Goal: Task Accomplishment & Management: Manage account settings

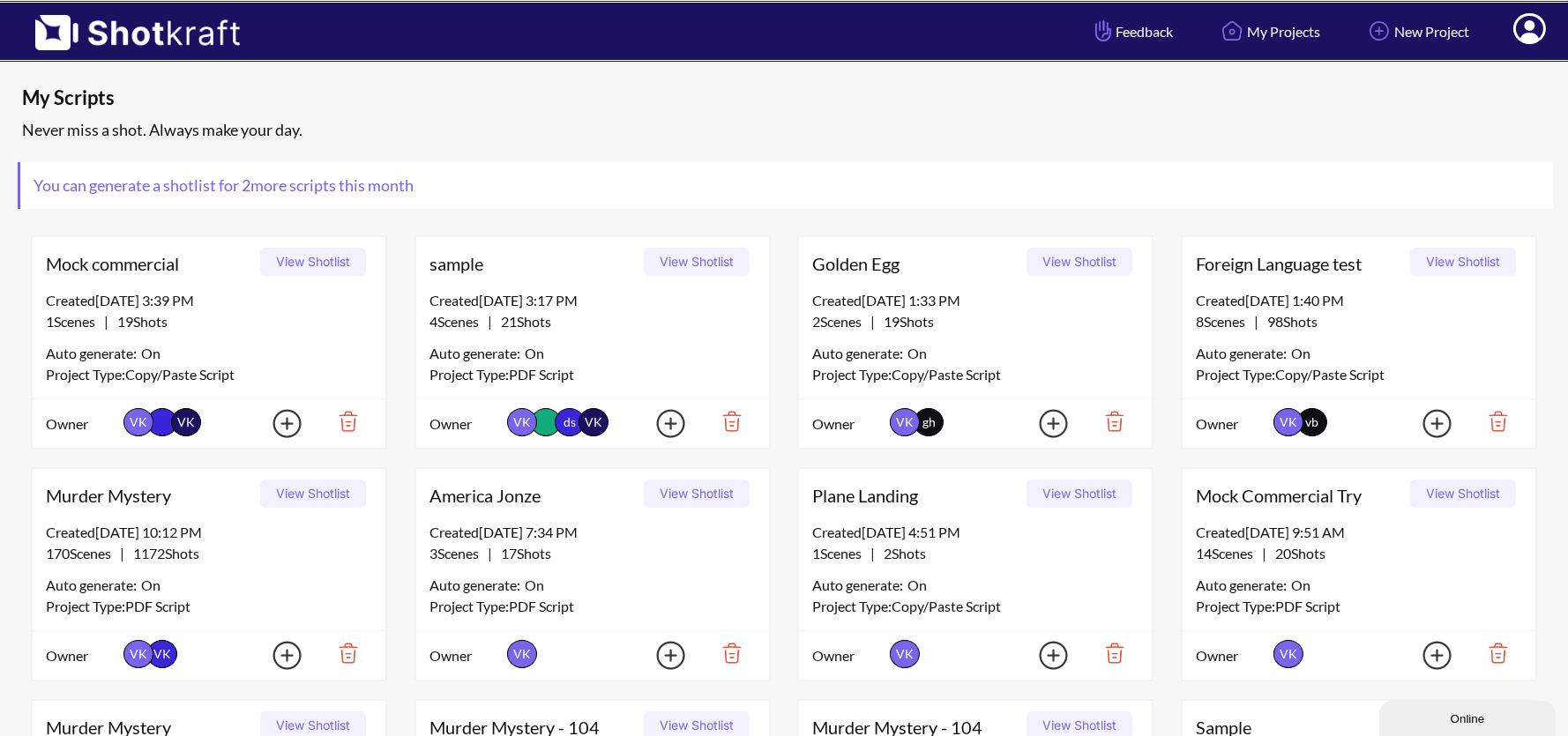
click at [1541, 26] on icon at bounding box center [1530, 29] width 32 height 31
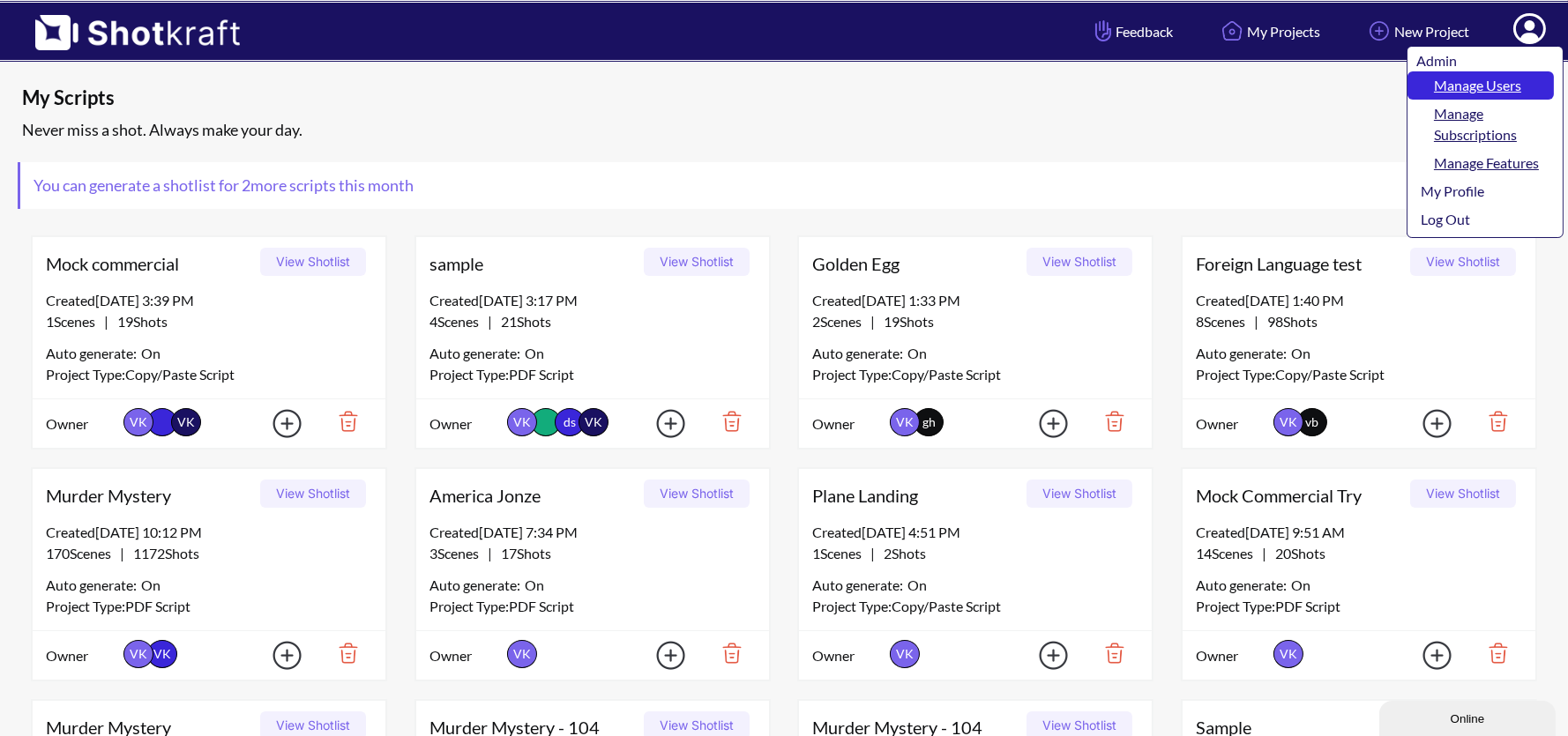
click at [1480, 87] on link "Manage Users" at bounding box center [1480, 86] width 146 height 29
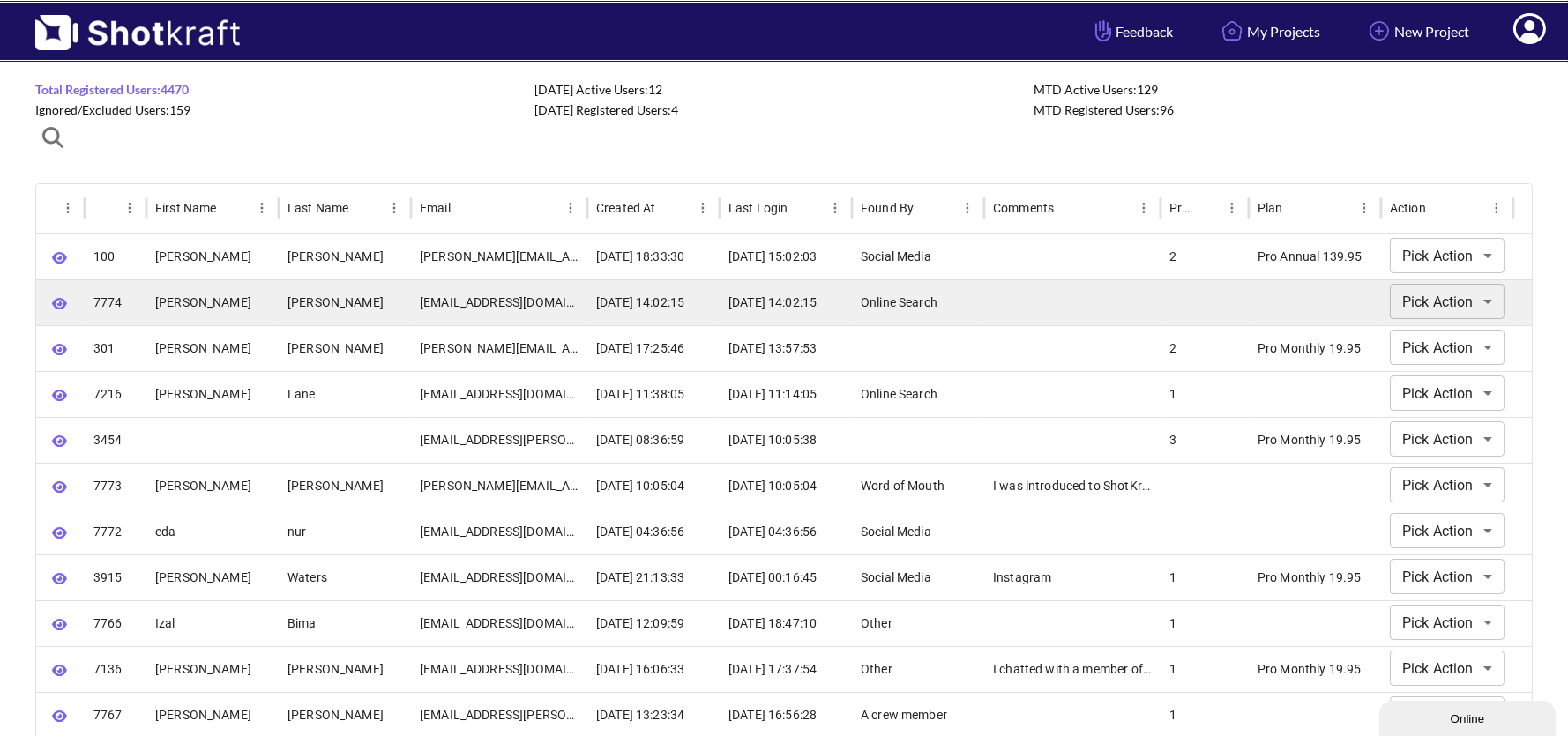
scroll to position [50, 0]
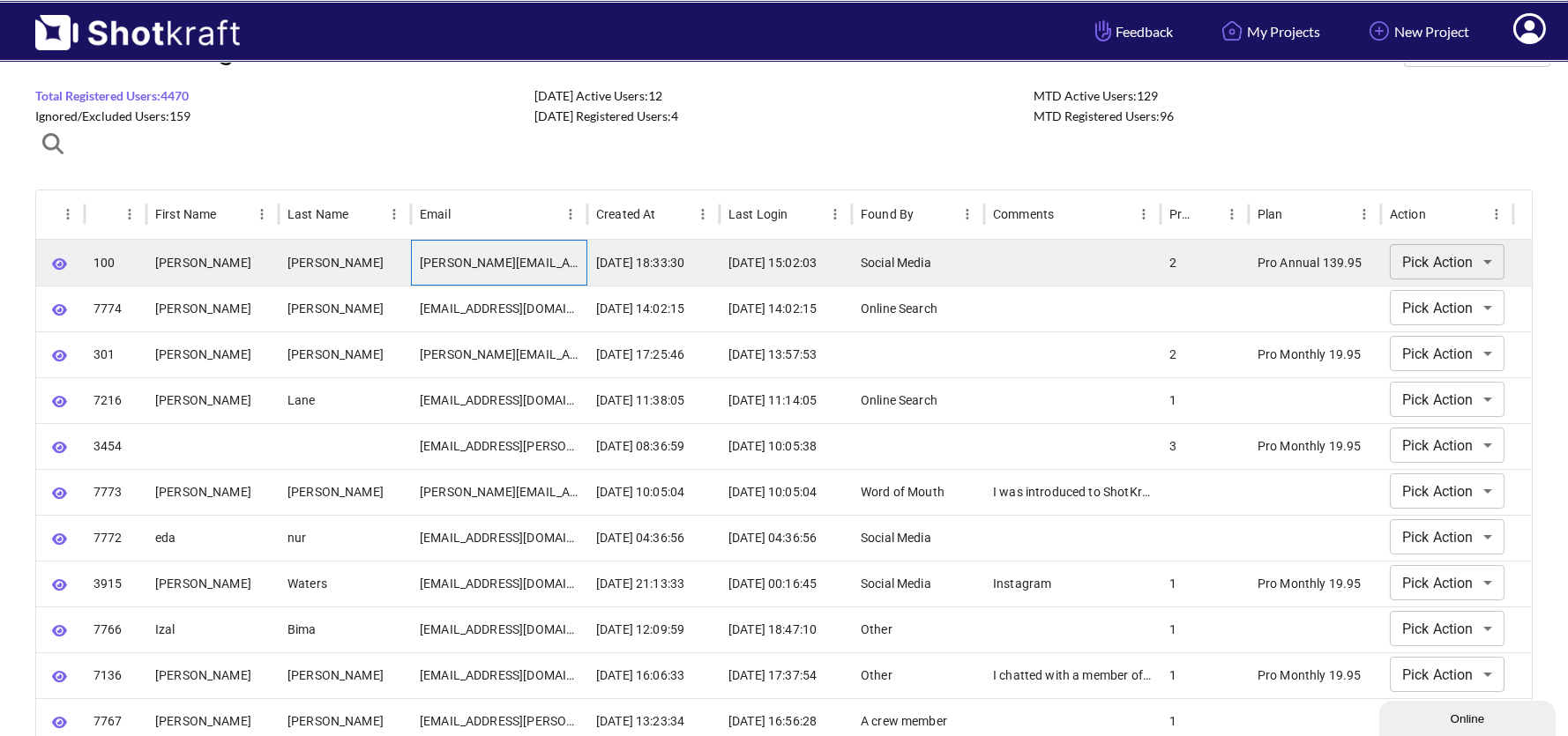
click at [490, 263] on div "[PERSON_NAME][EMAIL_ADDRESS][DOMAIN_NAME]" at bounding box center [498, 263] width 177 height 46
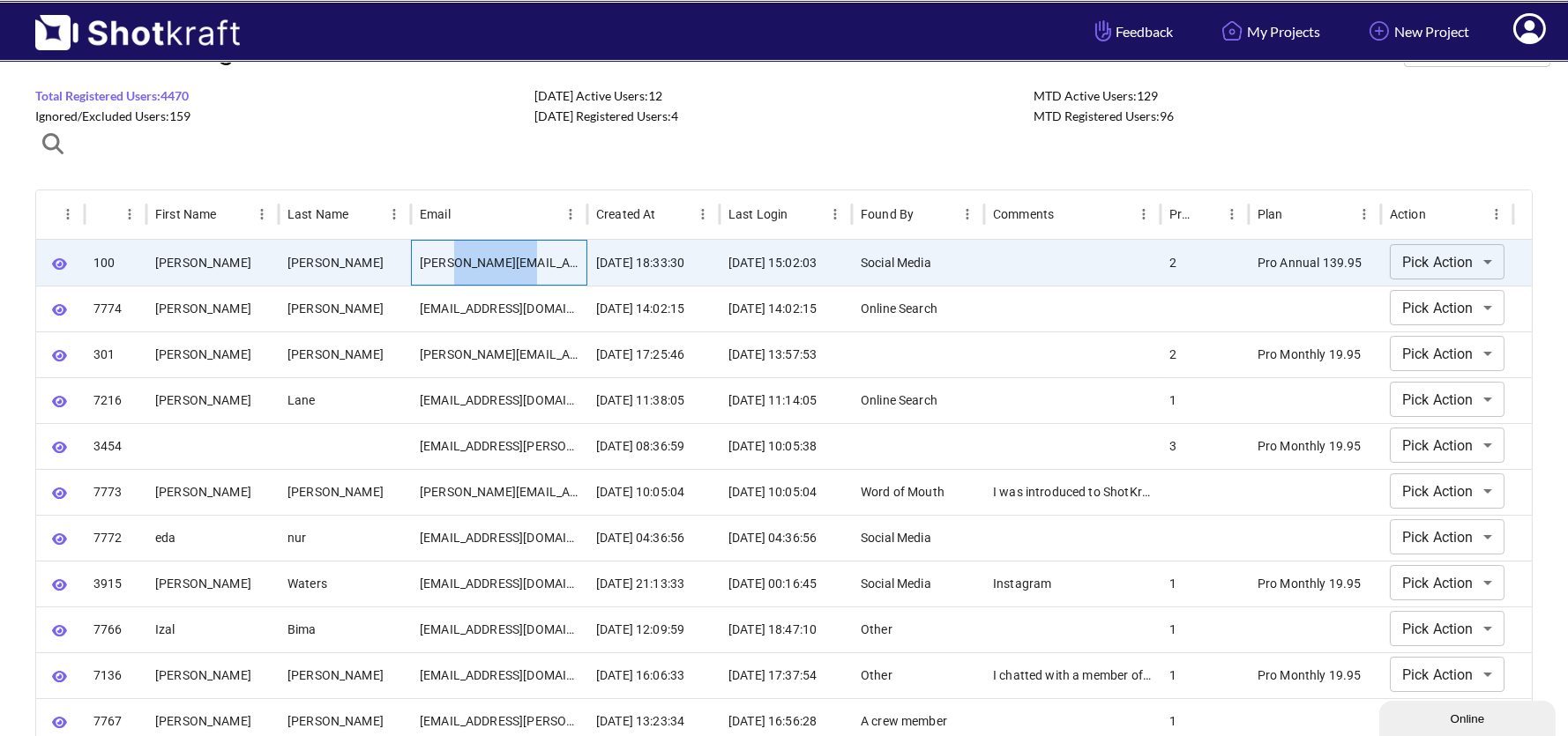
click at [490, 263] on div "[PERSON_NAME][EMAIL_ADDRESS][DOMAIN_NAME]" at bounding box center [498, 263] width 177 height 46
copy div "[PERSON_NAME][EMAIL_ADDRESS][DOMAIN_NAME]"
click at [1533, 30] on icon at bounding box center [1530, 29] width 32 height 31
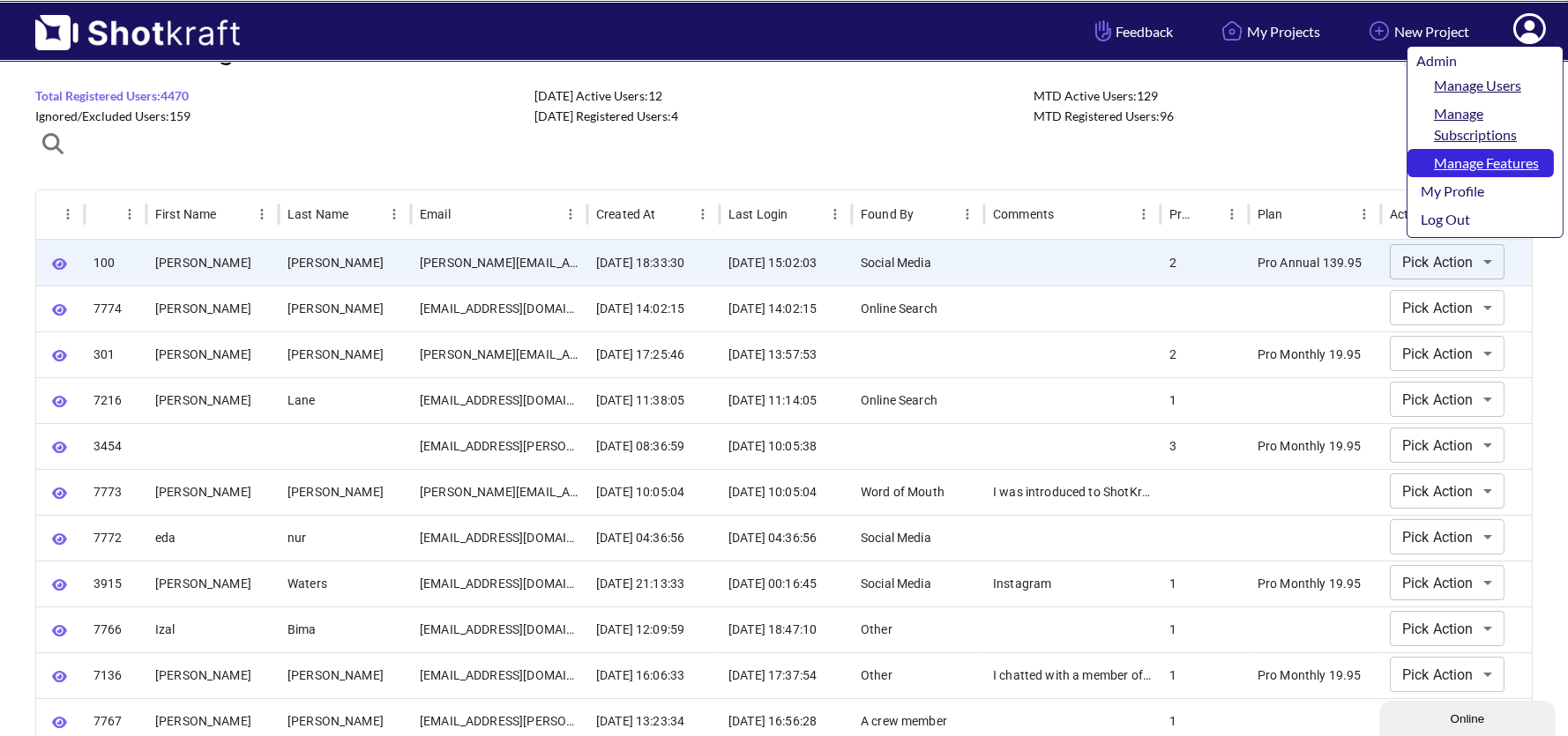
click at [1490, 168] on link "Manage Features" at bounding box center [1480, 163] width 146 height 29
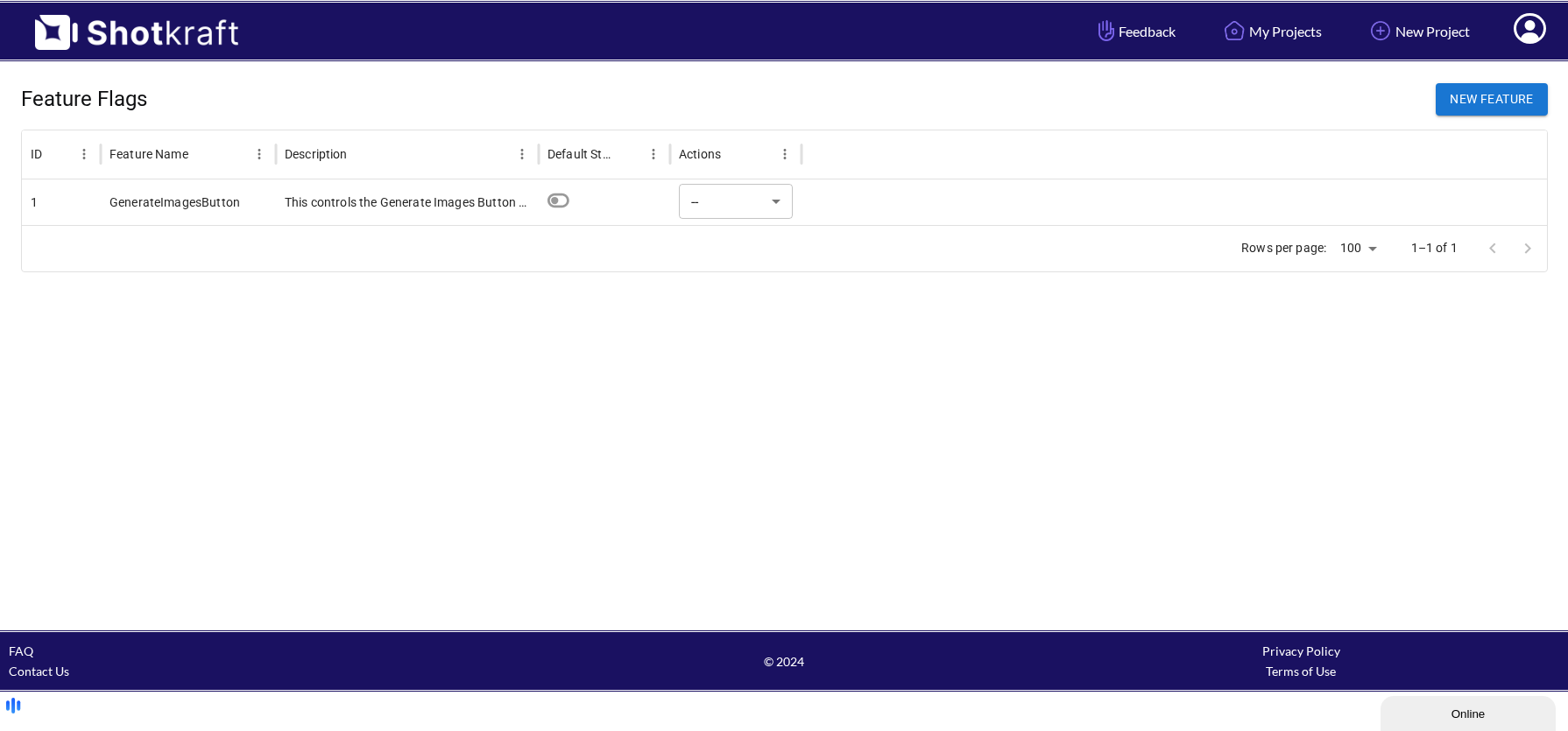
click at [1228, 195] on div at bounding box center [1174, 202] width 746 height 46
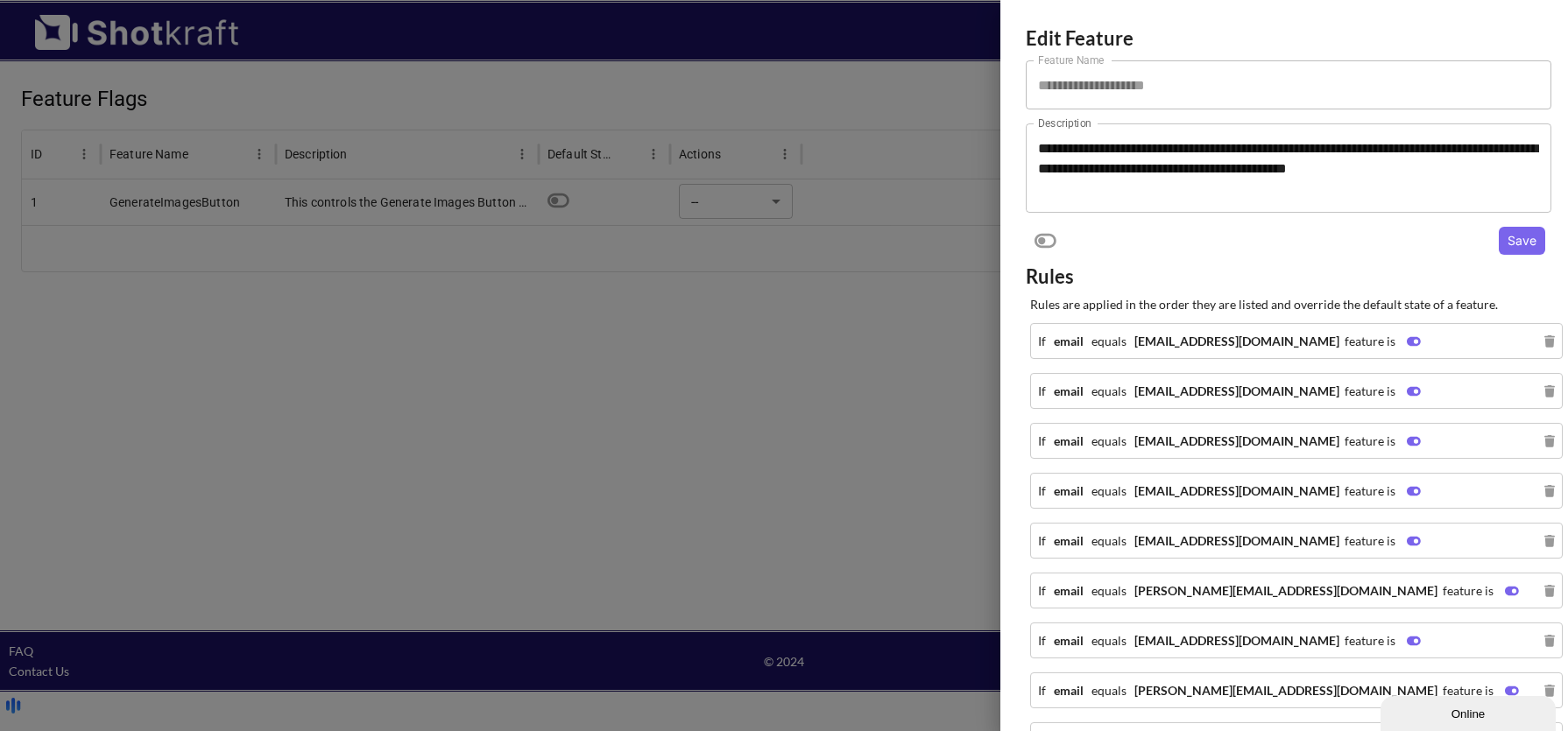
scroll to position [1414, 0]
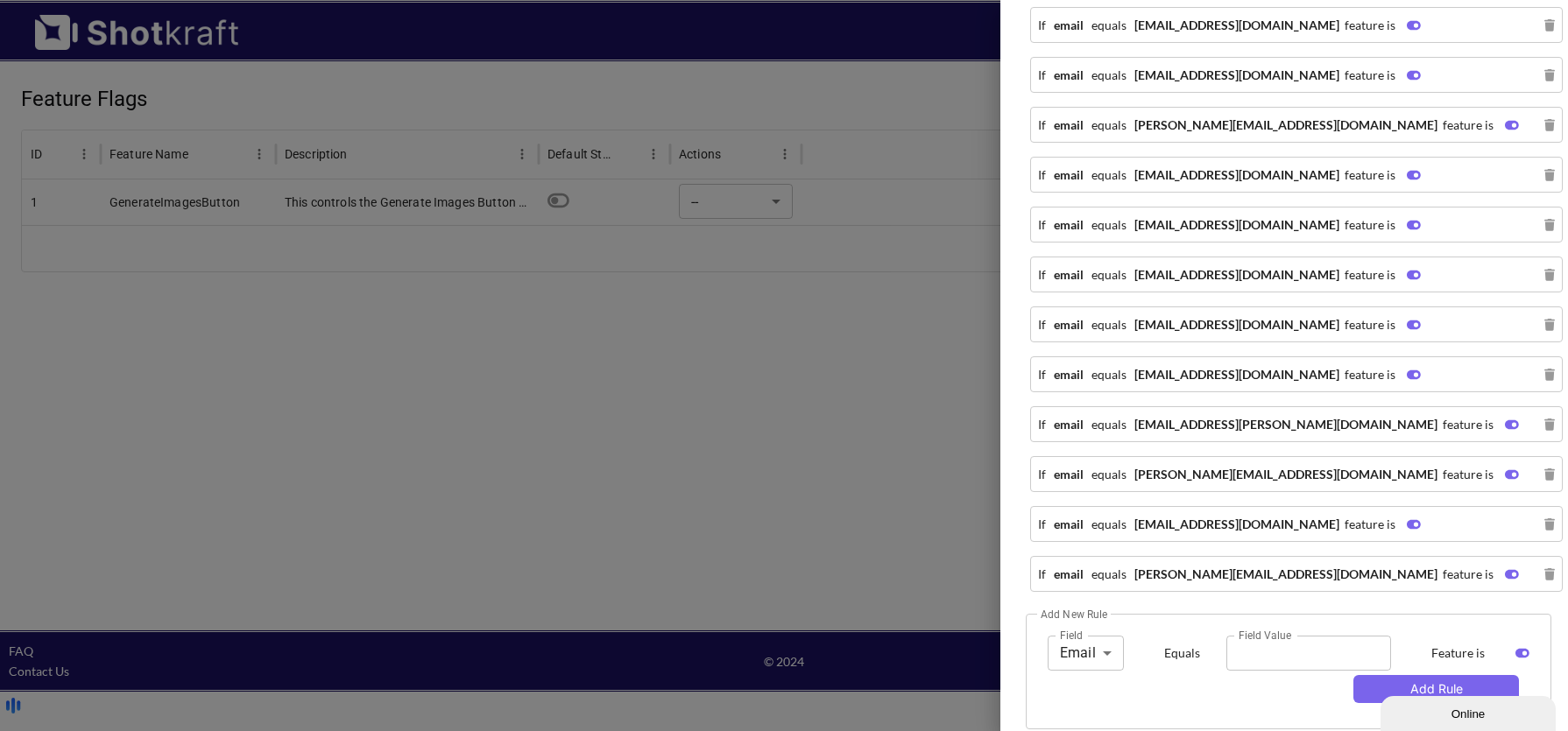
click at [764, 298] on div at bounding box center [784, 365] width 1568 height 731
